Goal: Task Accomplishment & Management: Use online tool/utility

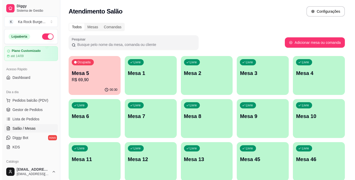
scroll to position [46, 0]
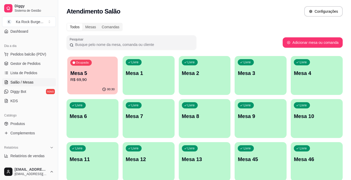
click at [77, 77] on p "R$ 69,90" at bounding box center [92, 80] width 44 height 6
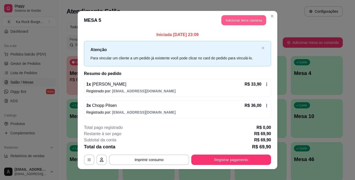
click at [235, 21] on button "Adicionar itens na mesa" at bounding box center [243, 20] width 45 height 10
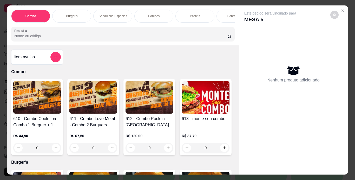
scroll to position [0, 195]
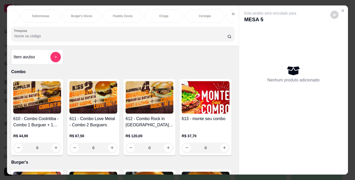
click at [161, 14] on p "Chopp" at bounding box center [163, 16] width 9 height 4
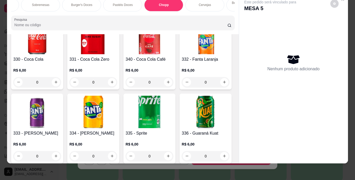
scroll to position [2126, 0]
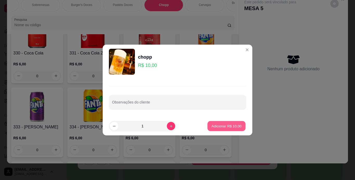
click at [222, 125] on p "Adicionar R$ 10,00" at bounding box center [226, 126] width 30 height 5
type input "1"
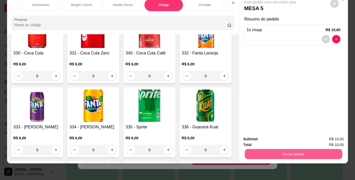
click at [307, 152] on button "Enviar pedido" at bounding box center [292, 154] width 97 height 10
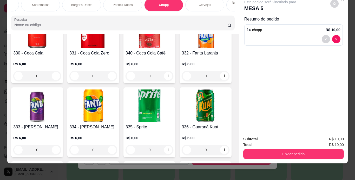
click at [231, 12] on div "Combo Burger's Sanduíche Especias Porções Pastéis Sobremesas Burger's Doces Pas…" at bounding box center [122, 14] width 231 height 40
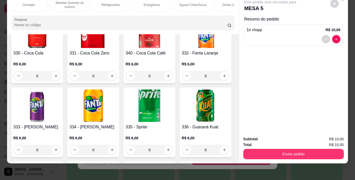
scroll to position [0, 372]
click at [119, 3] on div "Refrigerantes" at bounding box center [110, 4] width 39 height 13
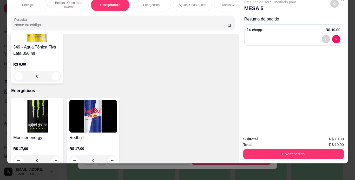
scroll to position [2683, 0]
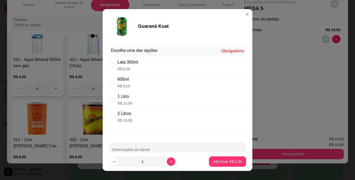
click at [117, 64] on div "Lata 350ml" at bounding box center [127, 62] width 21 height 6
radio input "true"
click at [231, 164] on p "Adicionar R$ 6,00" at bounding box center [227, 162] width 28 height 5
type input "1"
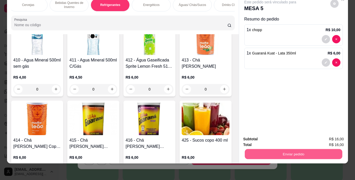
click at [271, 150] on button "Enviar pedido" at bounding box center [292, 154] width 97 height 10
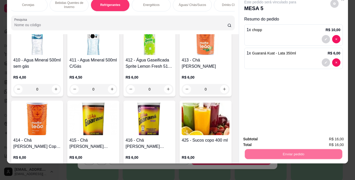
click at [271, 140] on button "Não registrar e enviar pedido" at bounding box center [276, 138] width 52 height 10
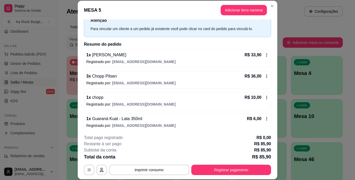
scroll to position [22, 0]
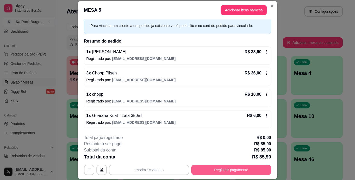
click at [214, 169] on button "Registrar pagamento" at bounding box center [231, 170] width 80 height 10
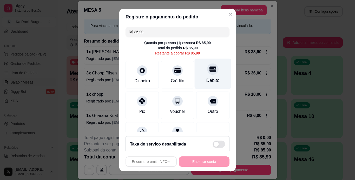
click at [207, 74] on div at bounding box center [212, 68] width 11 height 11
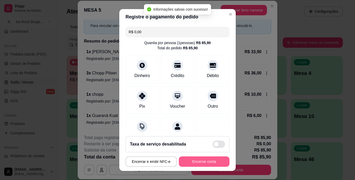
type input "R$ 0,00"
click at [201, 162] on button "Encerrar conta" at bounding box center [204, 162] width 51 height 10
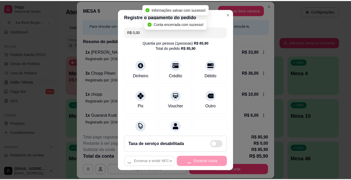
scroll to position [0, 0]
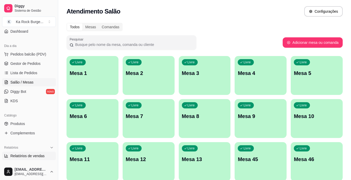
click at [37, 155] on span "Relatórios de vendas" at bounding box center [27, 156] width 34 height 5
select select "ALL"
select select "0"
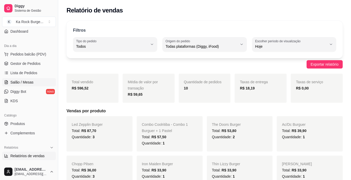
click at [29, 85] on link "Salão / Mesas" at bounding box center [29, 82] width 54 height 8
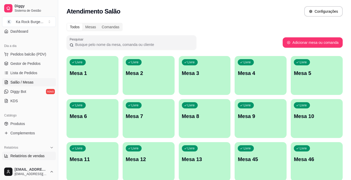
click at [32, 155] on span "Relatórios de vendas" at bounding box center [27, 156] width 34 height 5
select select "ALL"
select select "0"
